Goal: Information Seeking & Learning: Learn about a topic

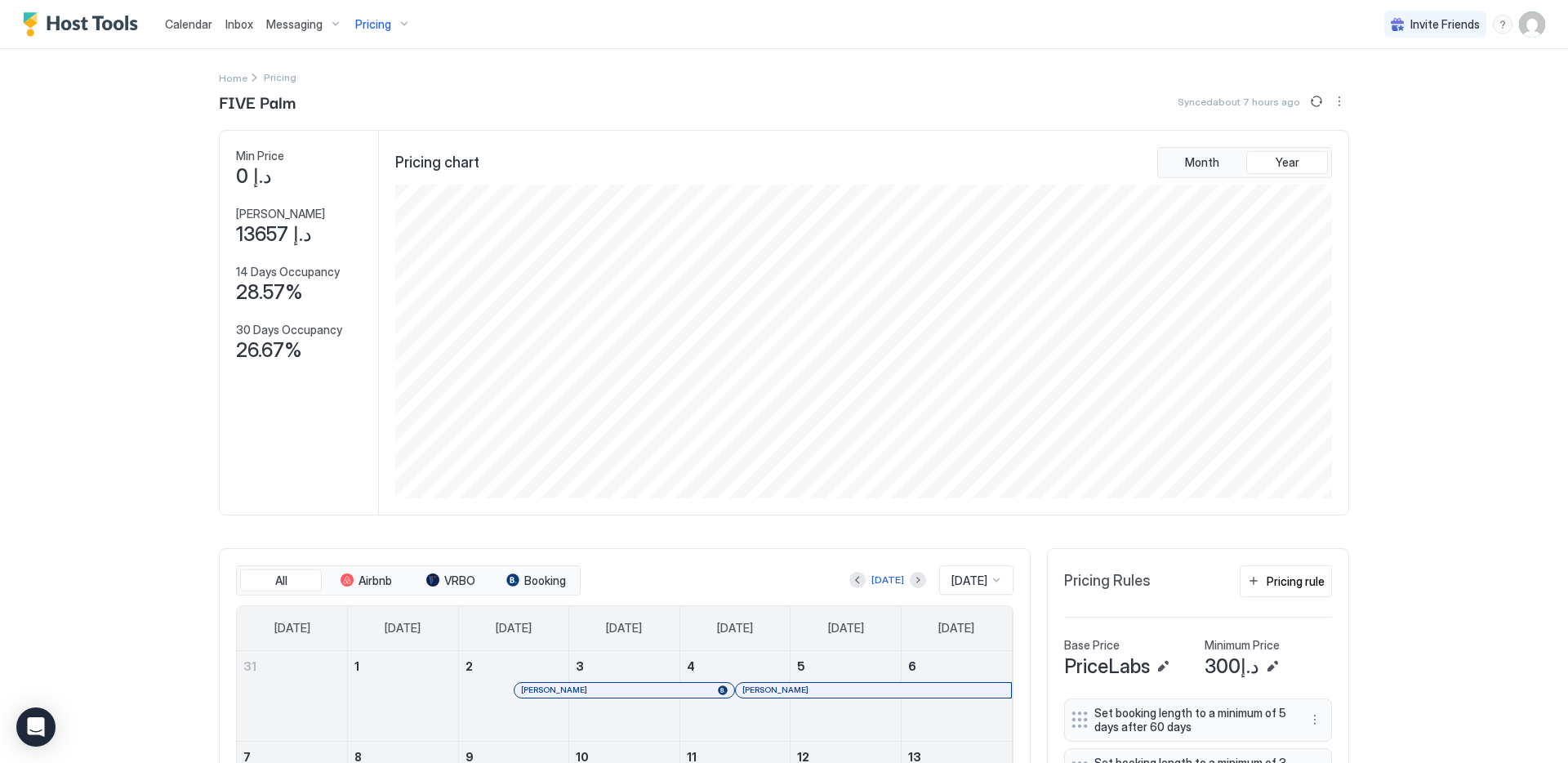
scroll to position [314, 940]
click at [377, 25] on span "Pricing" at bounding box center [373, 24] width 36 height 15
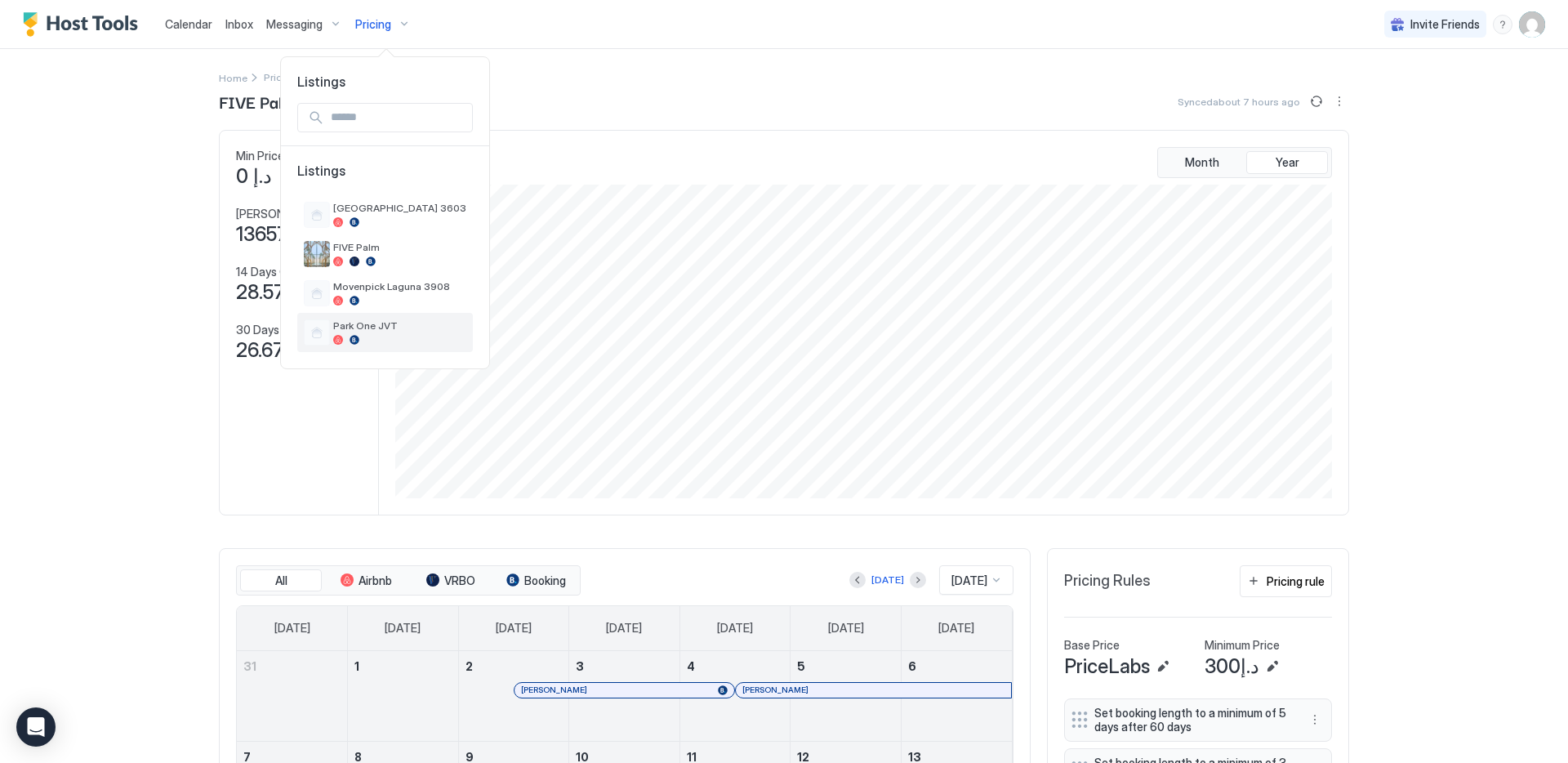
click at [360, 335] on div at bounding box center [399, 339] width 133 height 10
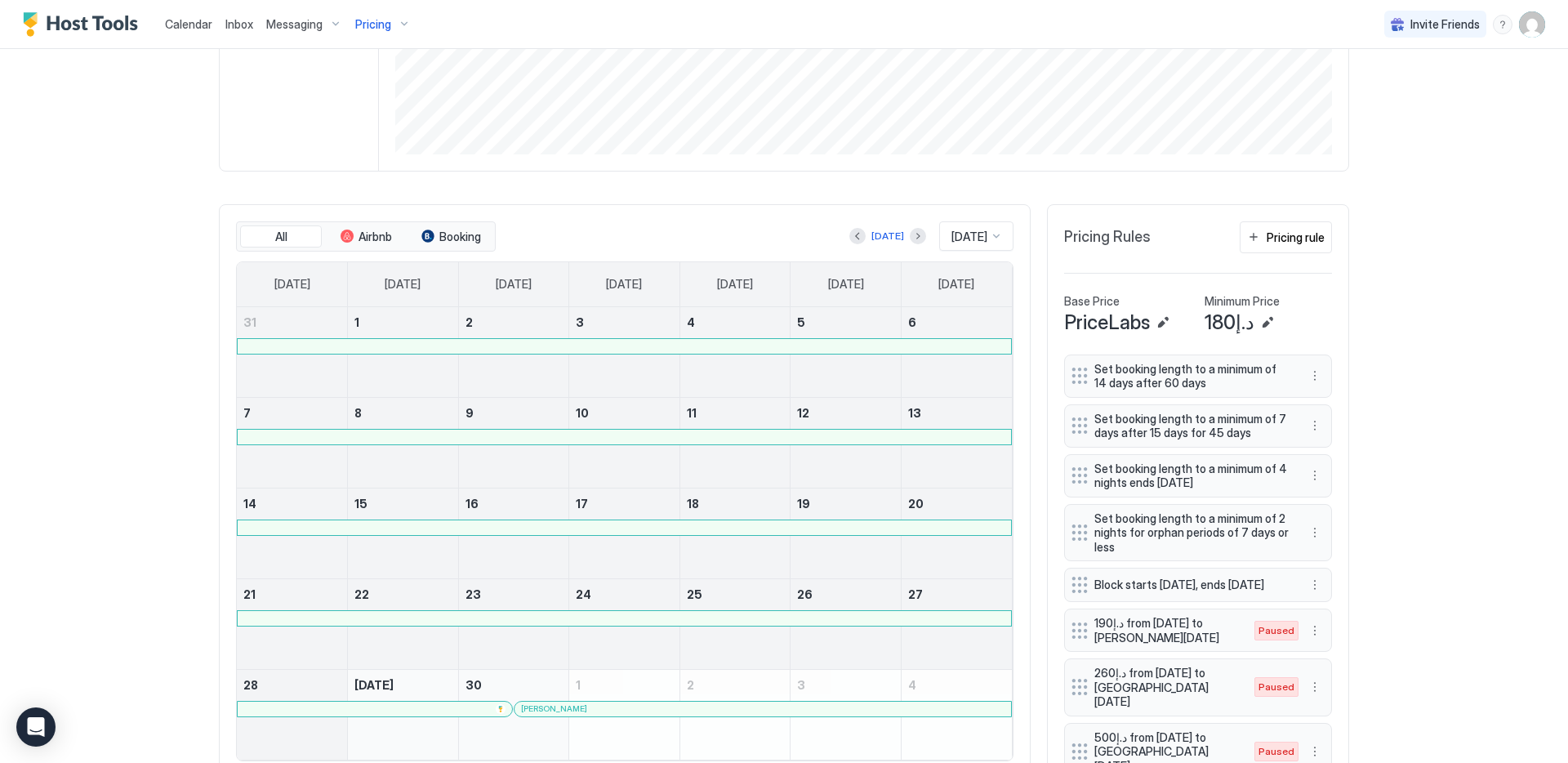
scroll to position [632, 0]
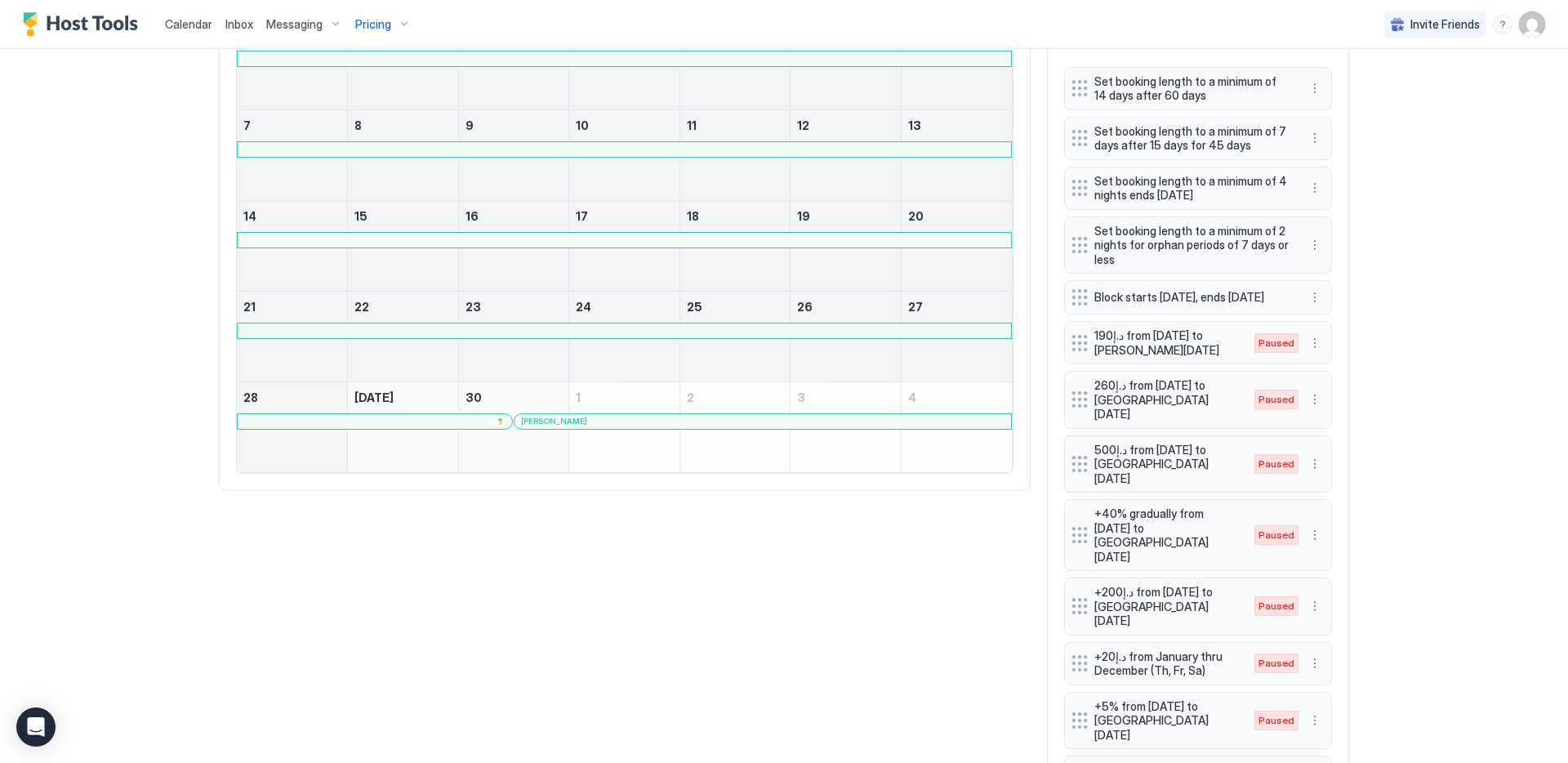
click at [749, 424] on div at bounding box center [755, 421] width 13 height 13
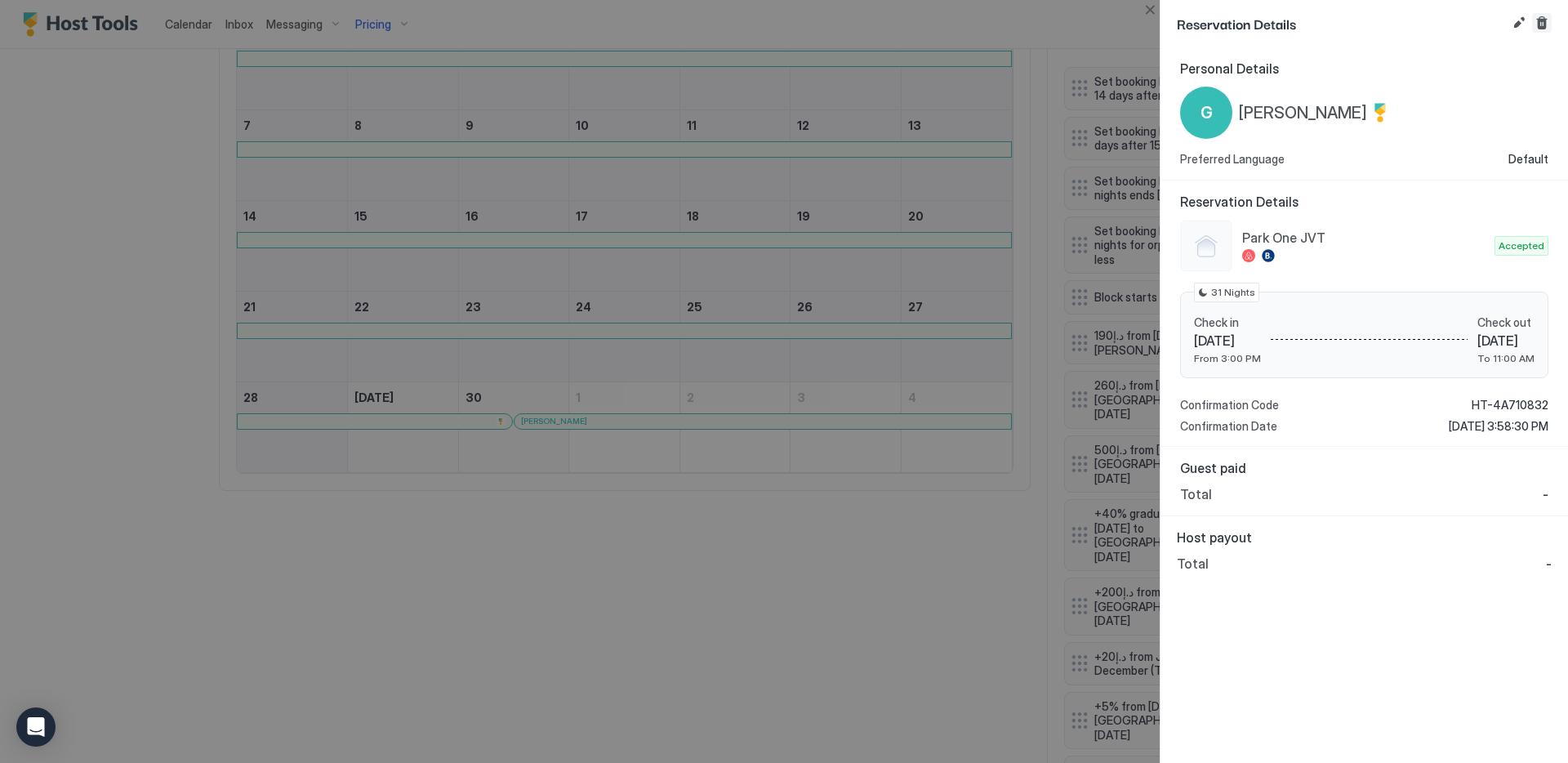
click at [1544, 24] on button "Cancel reservation" at bounding box center [1541, 23] width 19 height 19
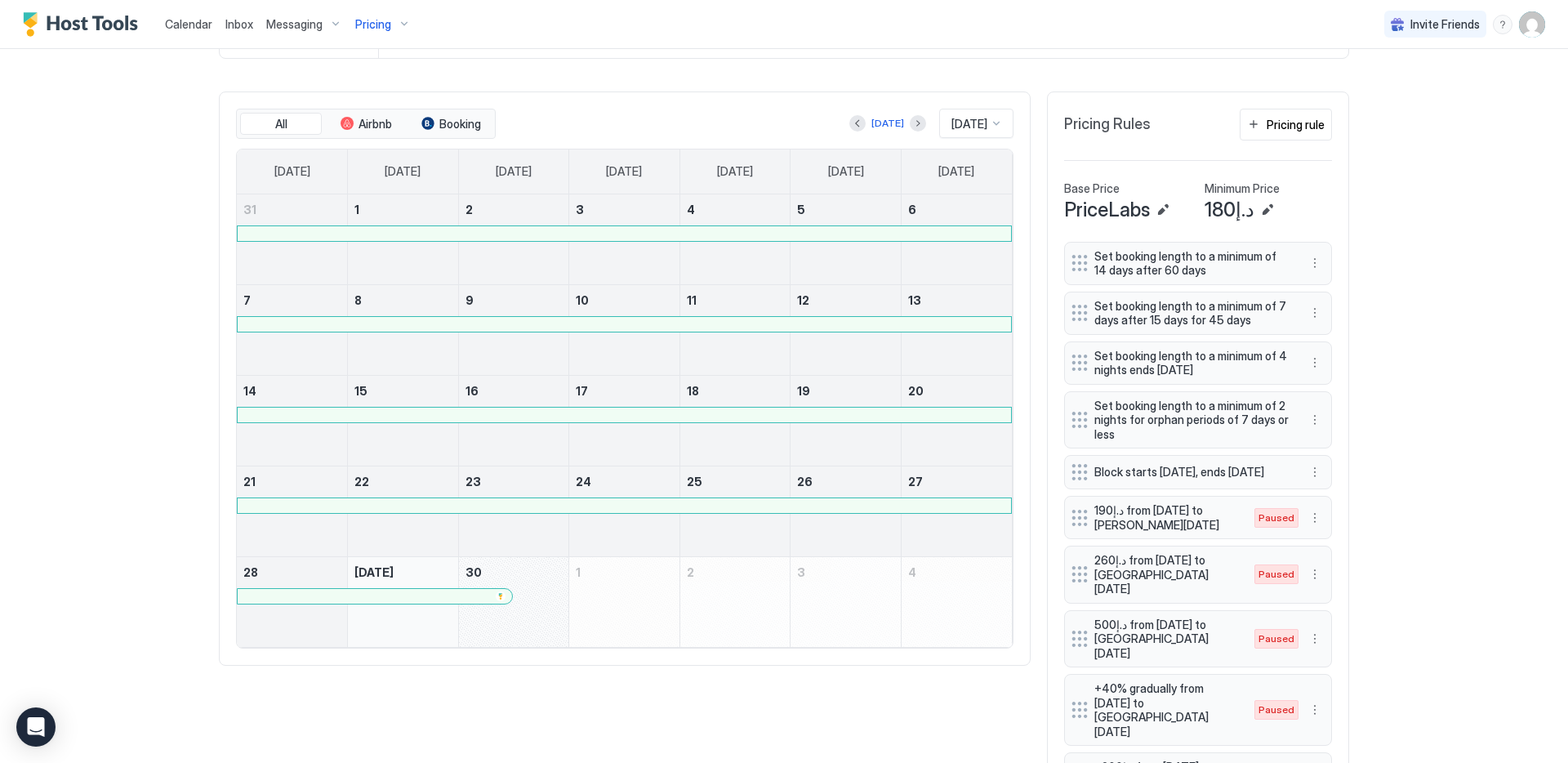
scroll to position [494, 0]
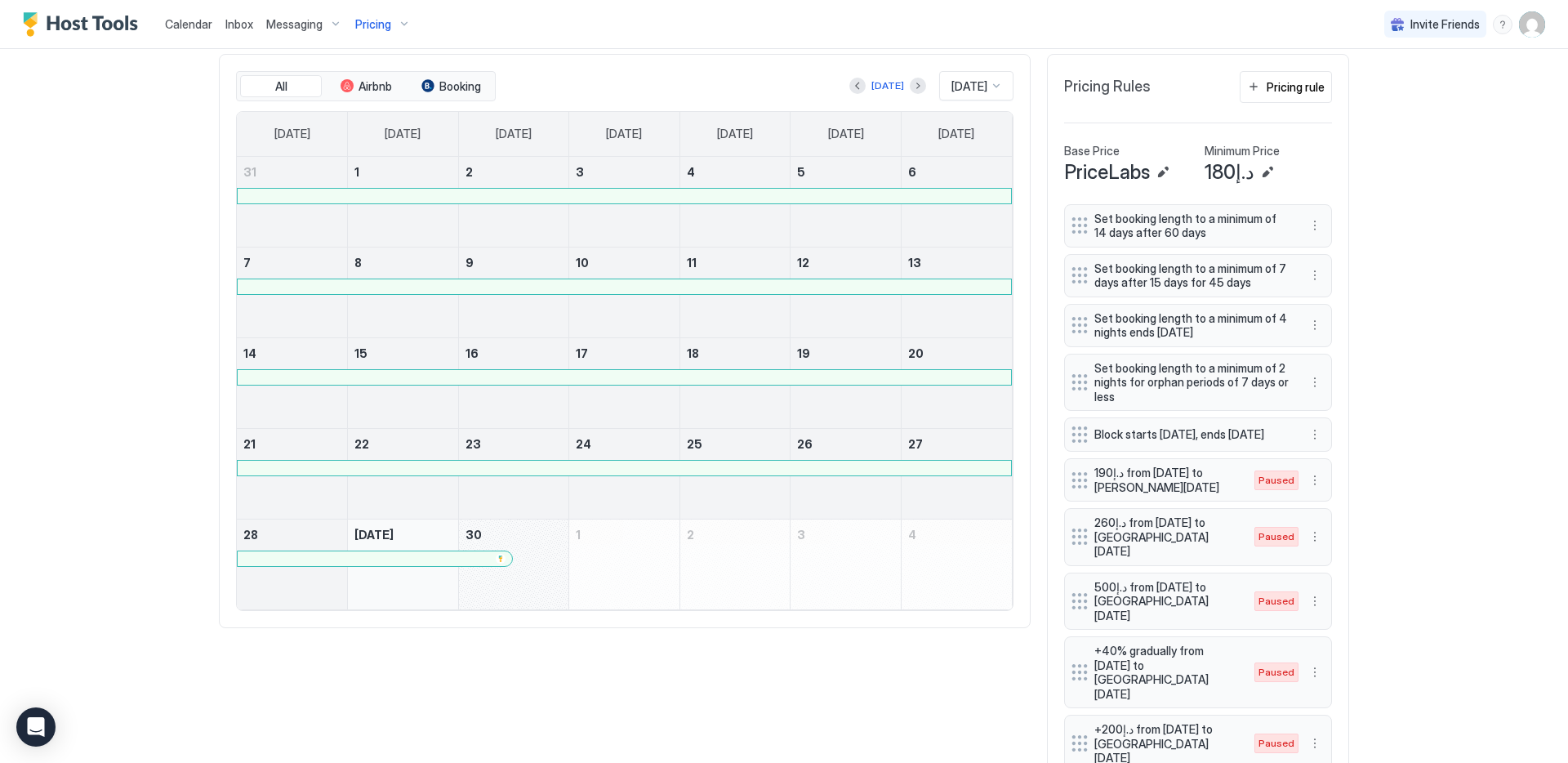
click at [535, 554] on div "September 30, 2025" at bounding box center [514, 564] width 110 height 90
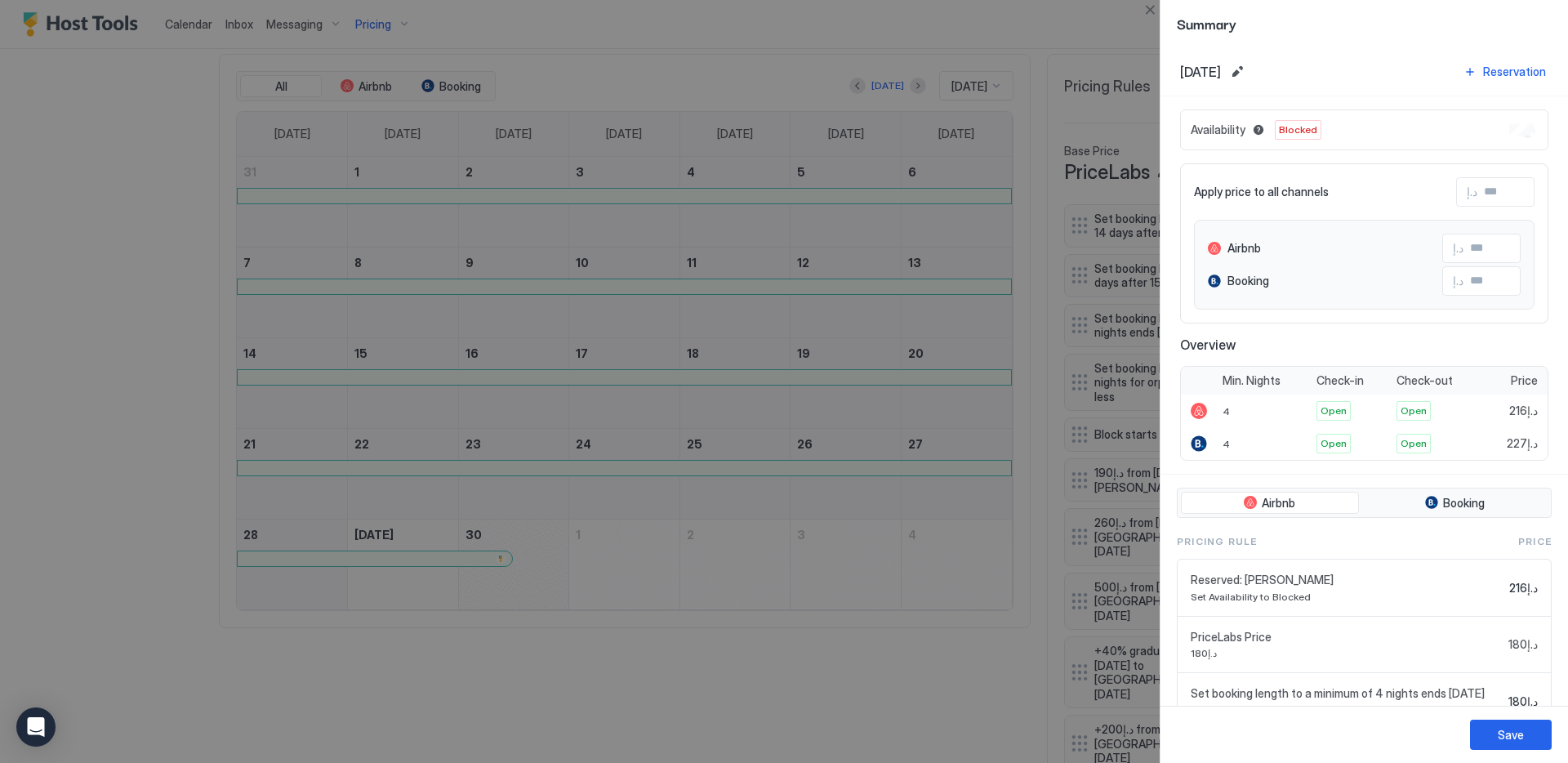
click at [1509, 121] on div "Availability Blocked" at bounding box center [1364, 129] width 369 height 41
click at [1148, 8] on button "Close" at bounding box center [1150, 10] width 19 height 19
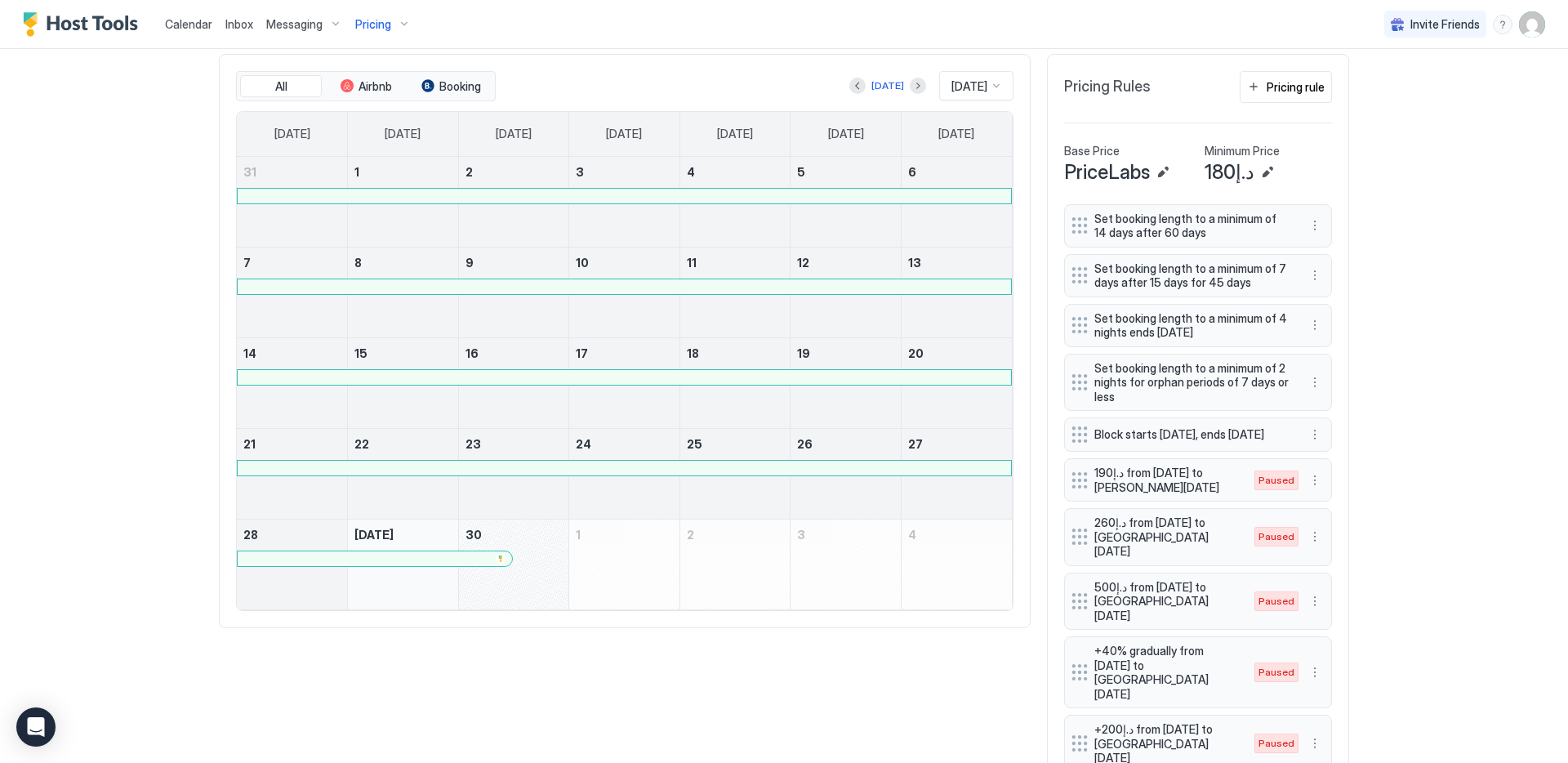
click at [756, 681] on div "All Airbnb Booking Today Sep 2025 Sunday Monday Tuesday Wednesday Thursday Frid…" at bounding box center [784, 696] width 1130 height 1284
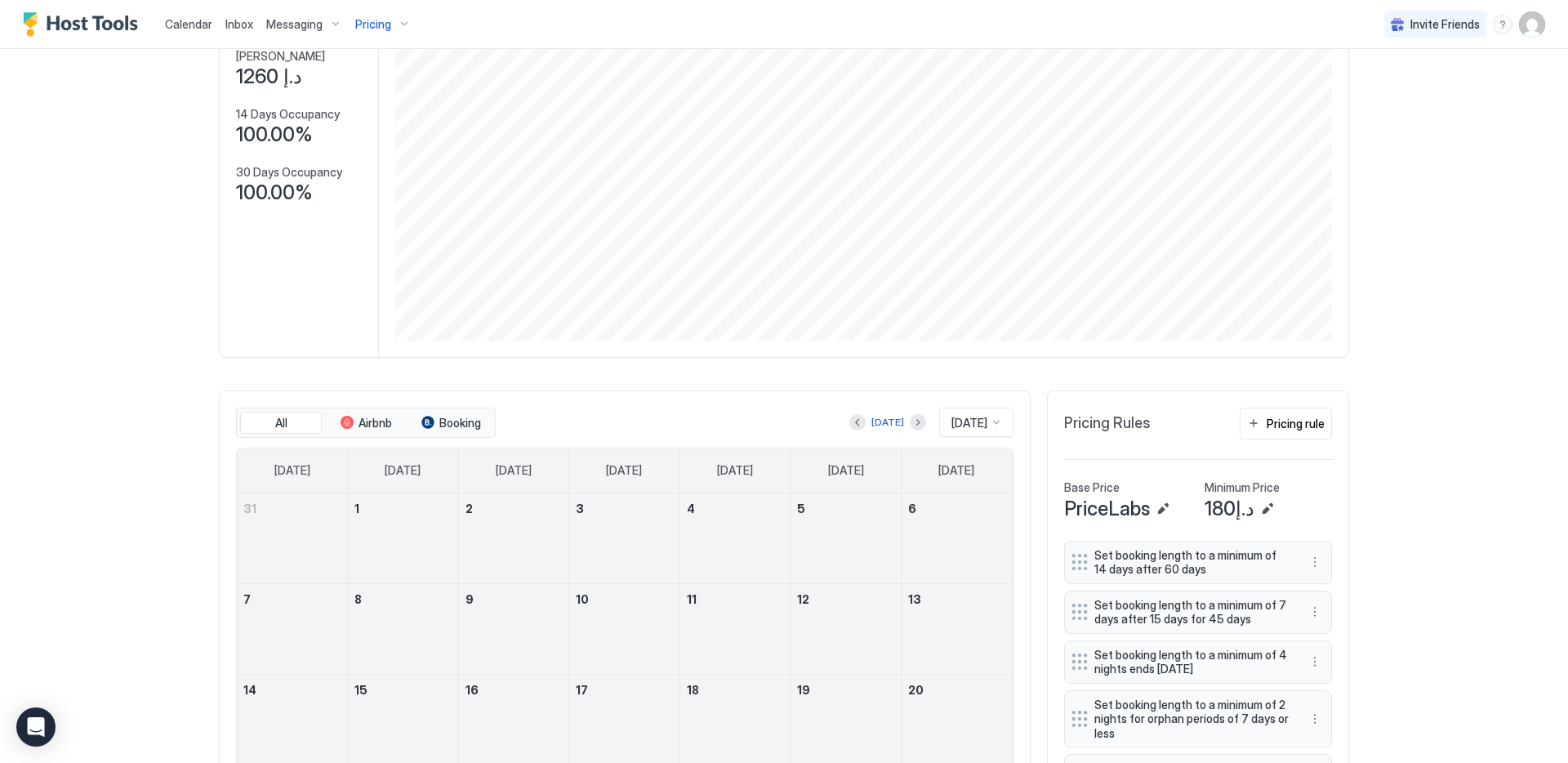
scroll to position [584, 0]
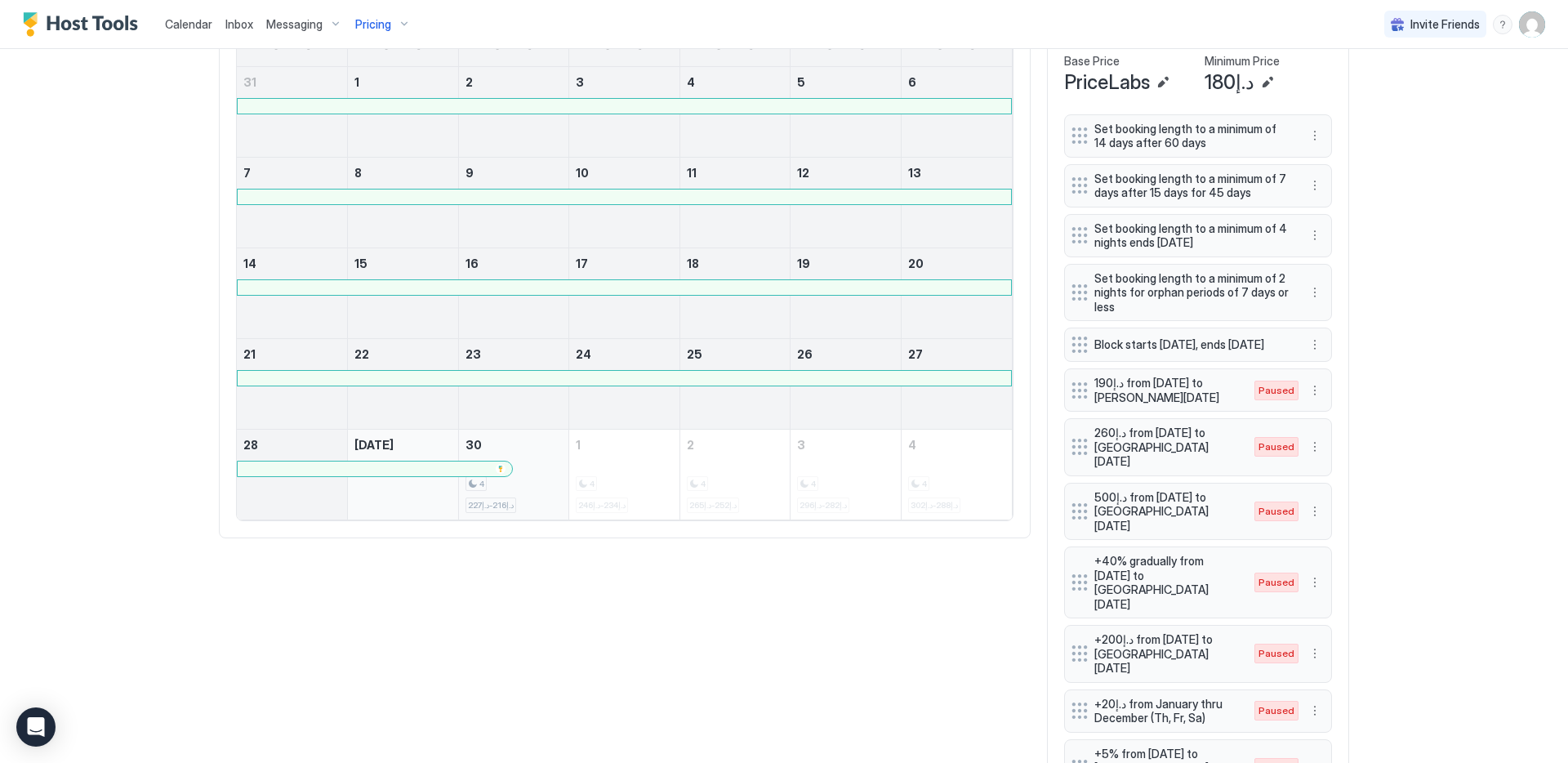
click at [554, 454] on div "4 د.إ216-د.إ227" at bounding box center [514, 475] width 97 height 77
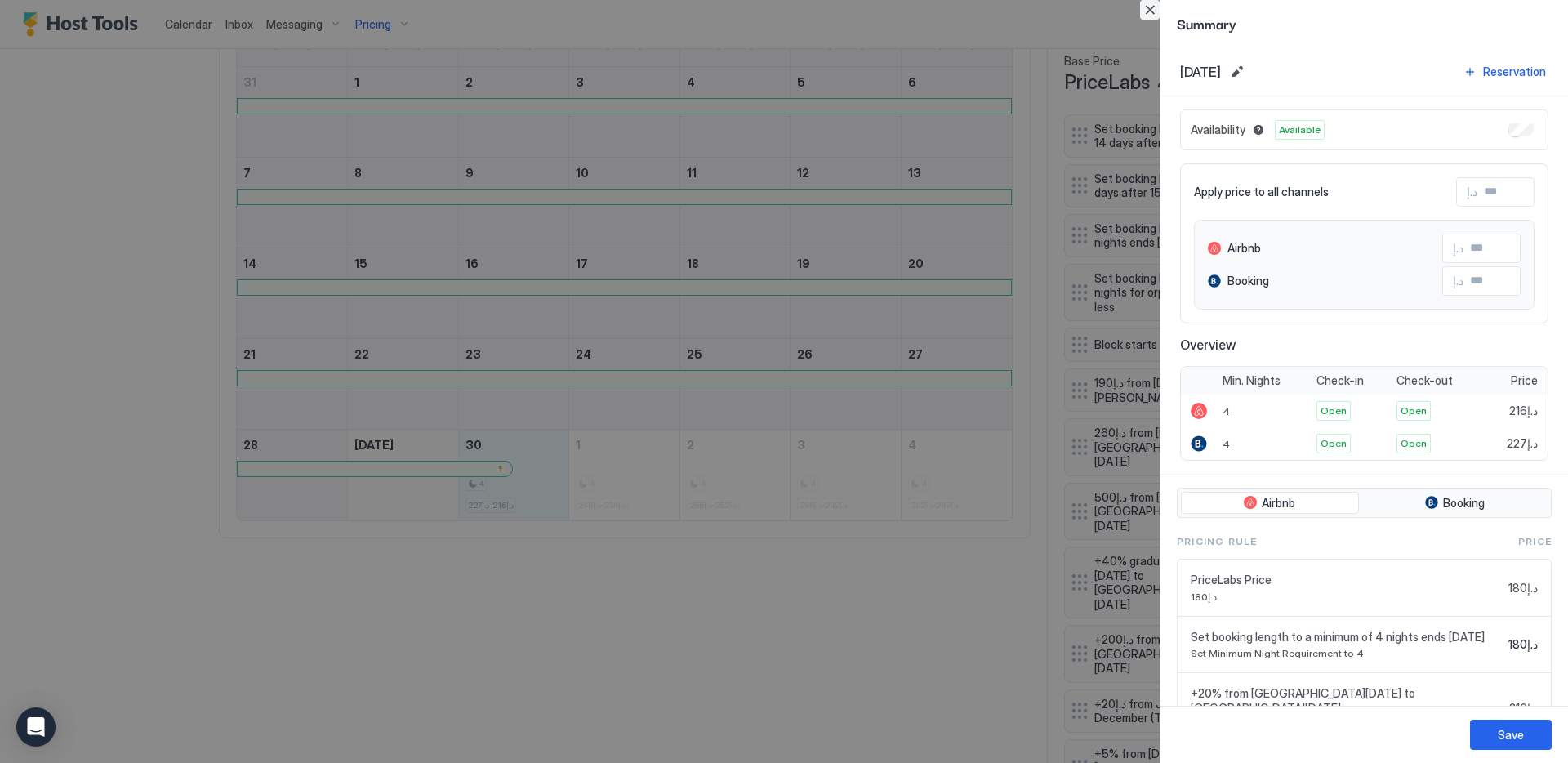
click at [1150, 16] on button "Close" at bounding box center [1150, 10] width 19 height 19
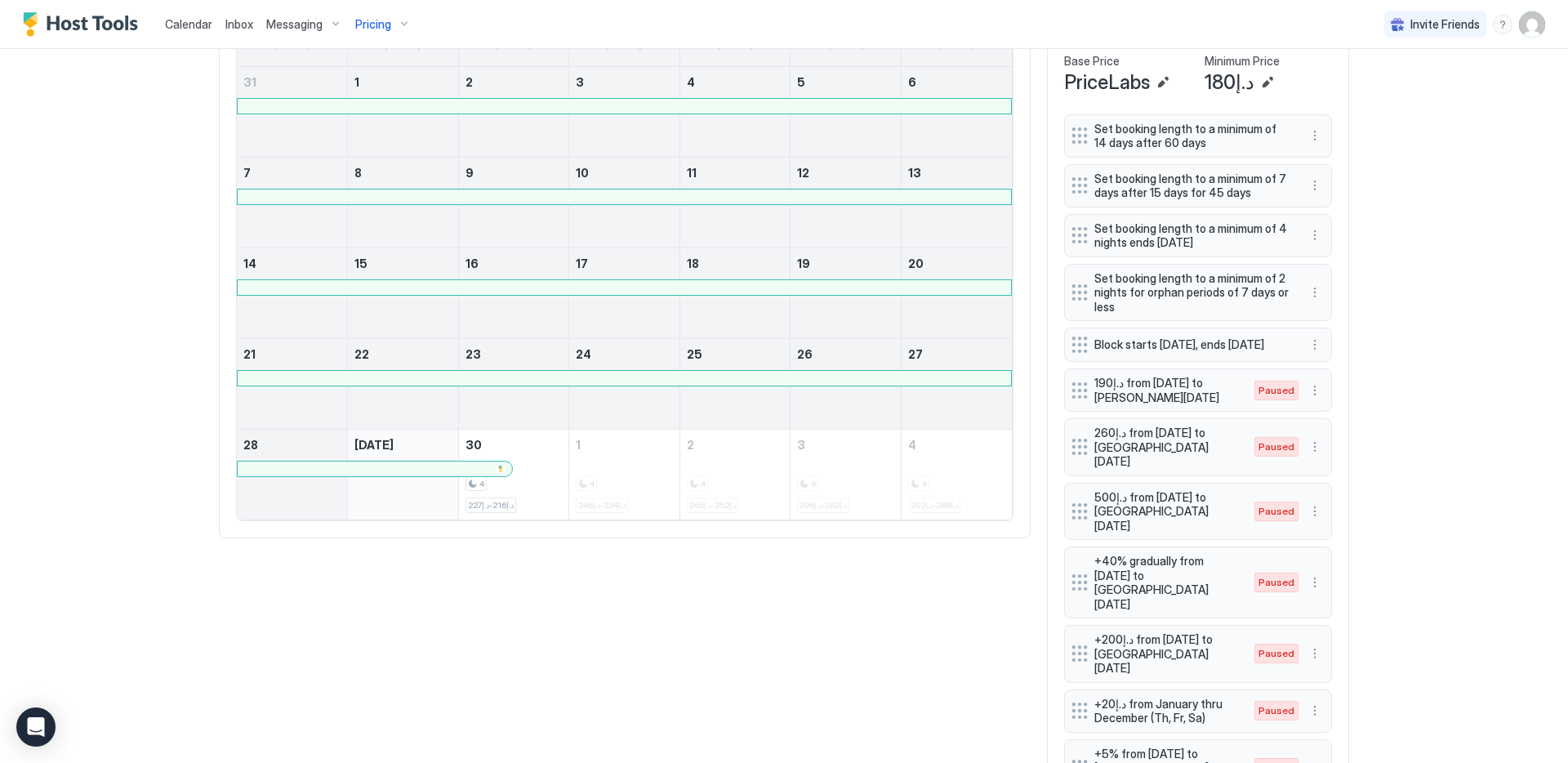
click at [797, 642] on div "All Airbnb Booking [DATE] [DATE] [DATE] [DATE] [DATE] [DATE] [DATE] [DATE] [DAT…" at bounding box center [784, 606] width 1130 height 1284
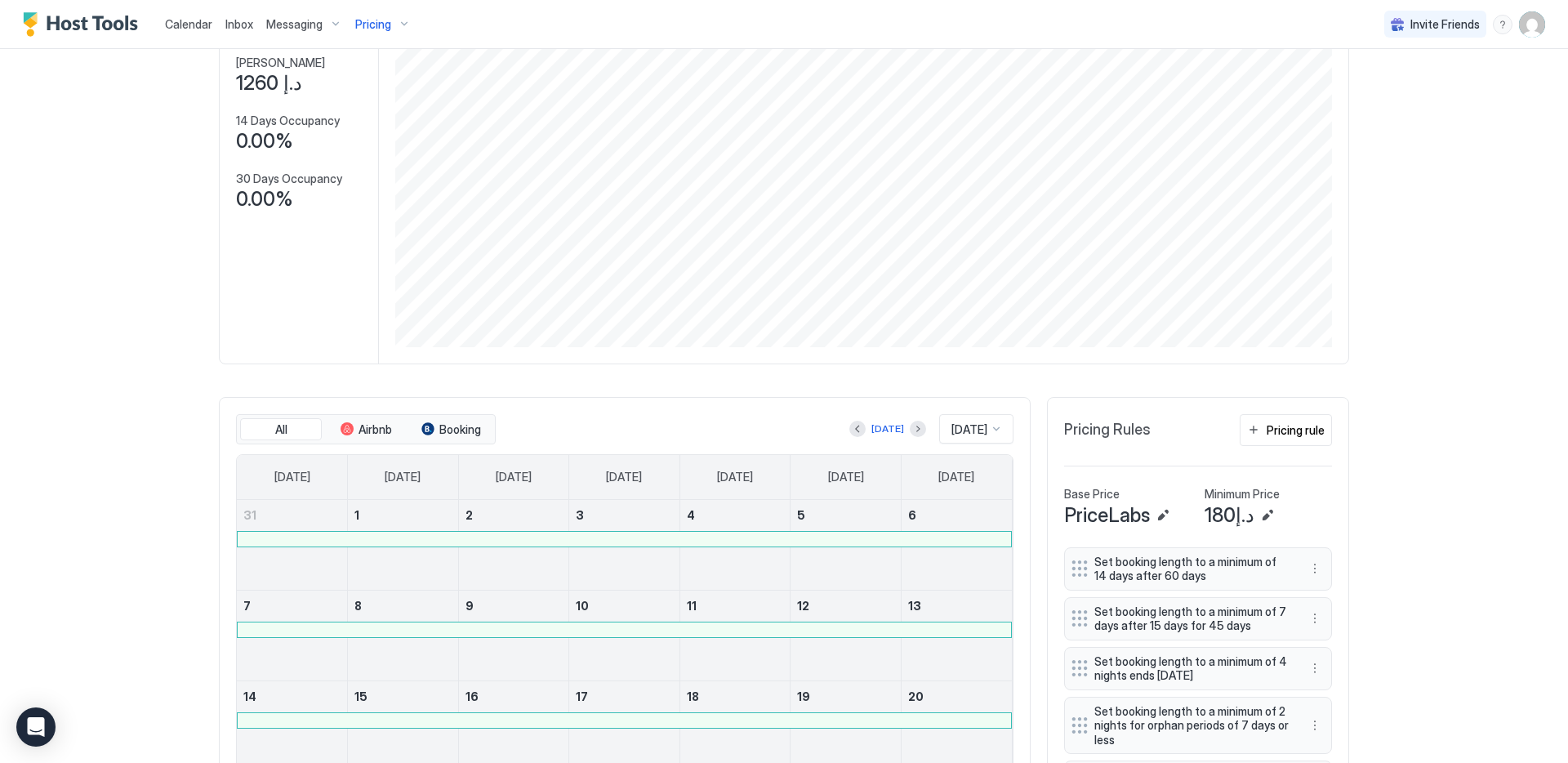
scroll to position [0, 0]
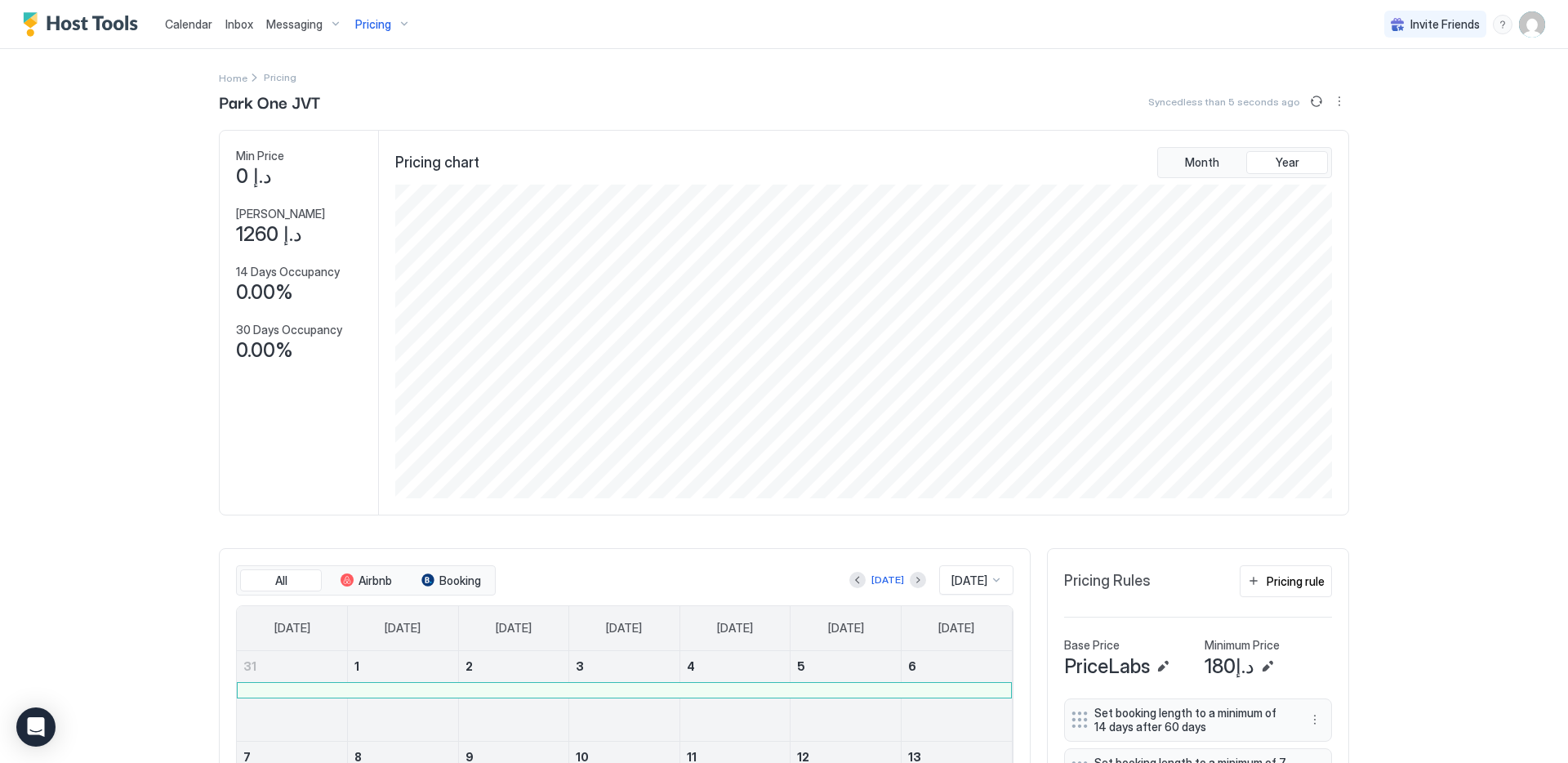
click at [369, 39] on button "Pricing" at bounding box center [383, 24] width 69 height 48
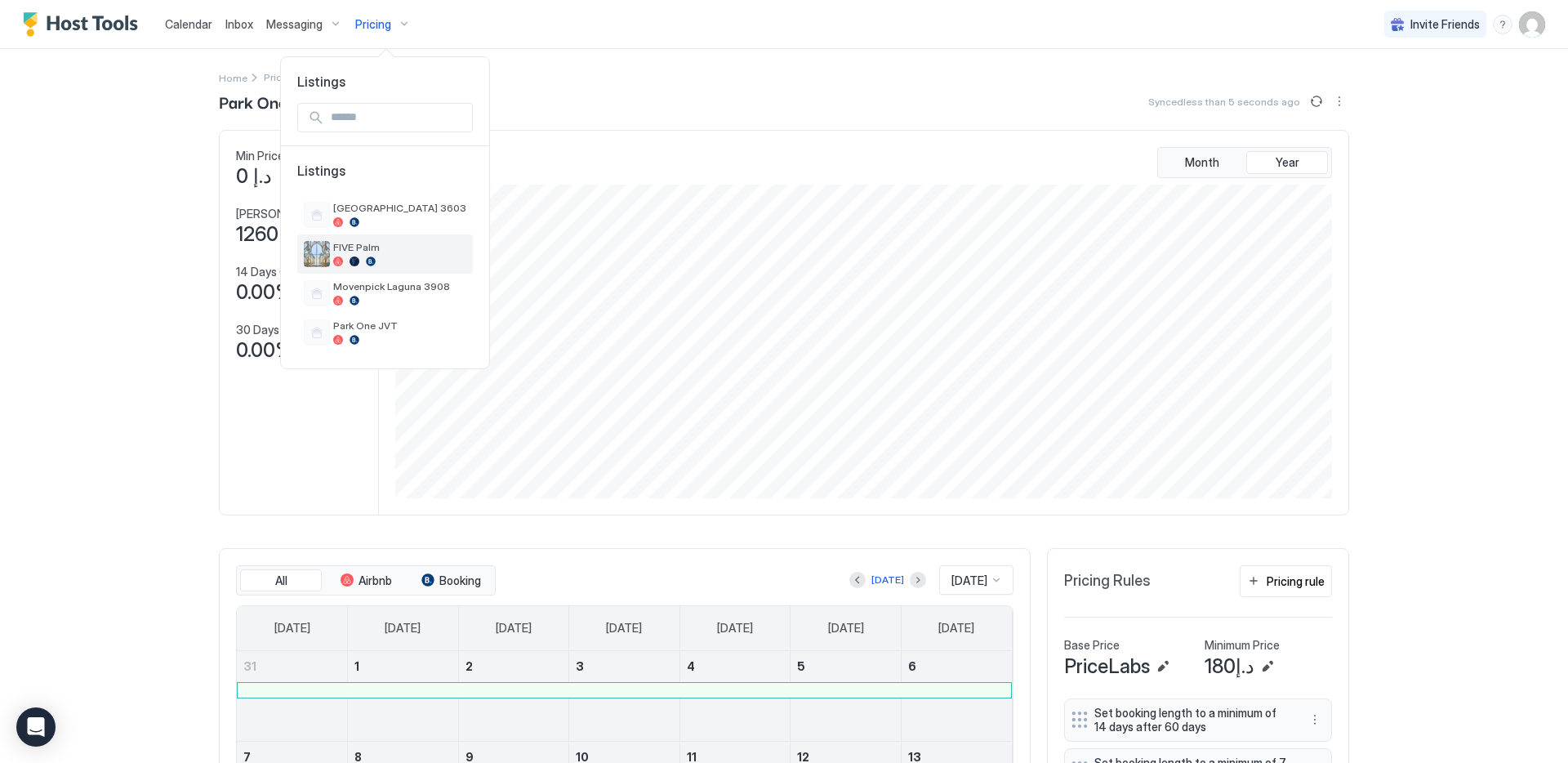
click at [375, 244] on span "FIVE Palm" at bounding box center [399, 247] width 133 height 12
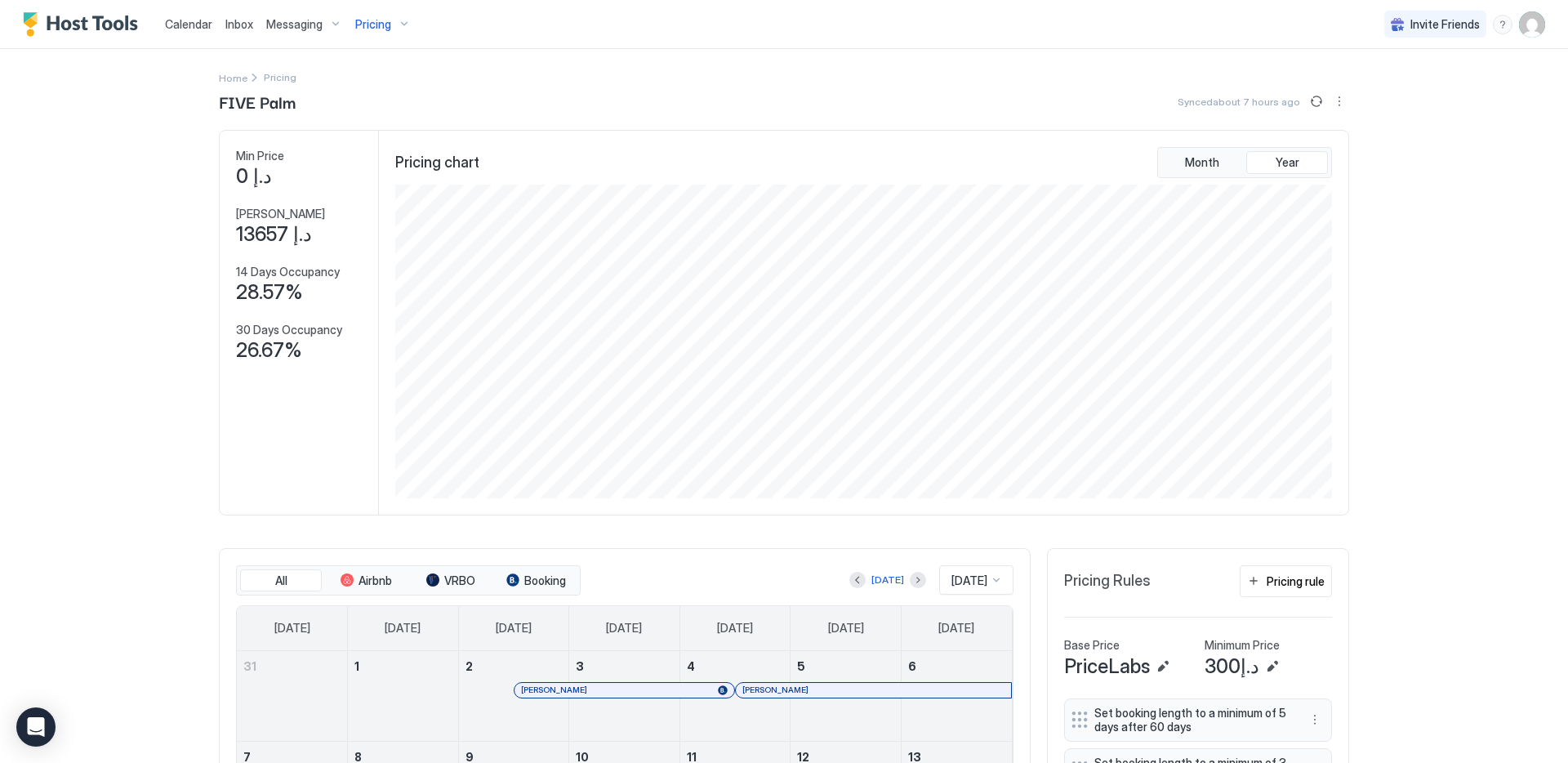
click at [383, 27] on span "Pricing" at bounding box center [373, 24] width 36 height 15
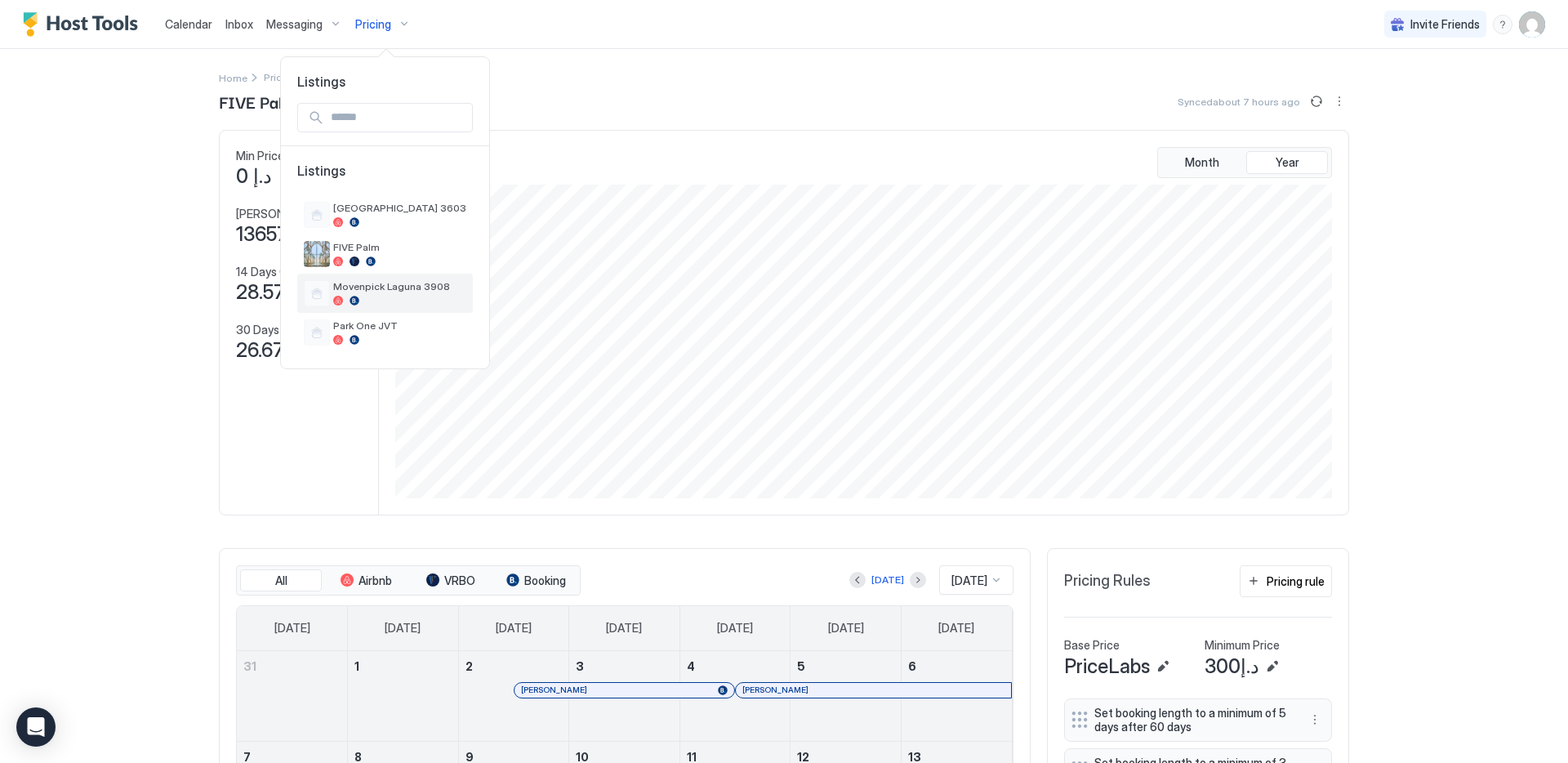
click at [403, 285] on span "Movenpick Laguna 3908" at bounding box center [399, 287] width 133 height 12
